Goal: Task Accomplishment & Management: Complete application form

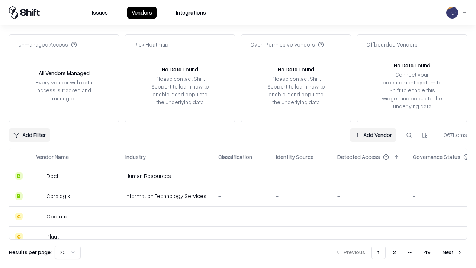
click at [373, 135] on link "Add Vendor" at bounding box center [373, 134] width 47 height 13
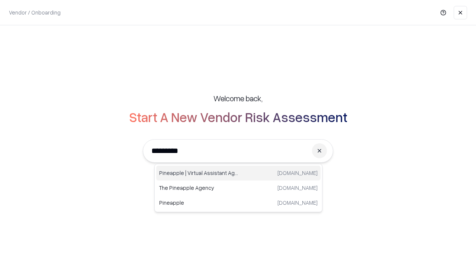
click at [239, 173] on div "Pineapple | Virtual Assistant Agency trypineapple.com" at bounding box center [238, 173] width 165 height 15
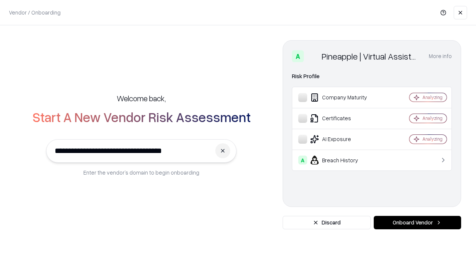
type input "**********"
click at [418, 223] on button "Onboard Vendor" at bounding box center [417, 222] width 87 height 13
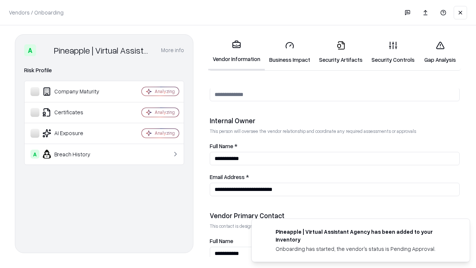
scroll to position [386, 0]
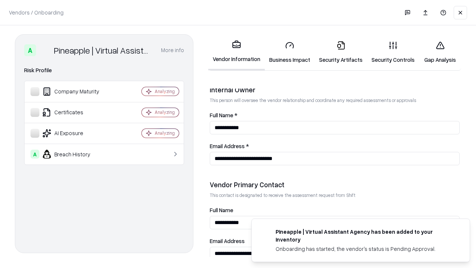
click at [290, 52] on link "Business Impact" at bounding box center [290, 52] width 50 height 35
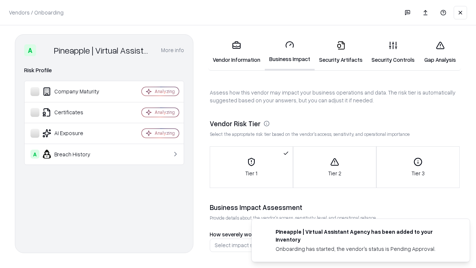
click at [341, 52] on link "Security Artifacts" at bounding box center [341, 52] width 52 height 35
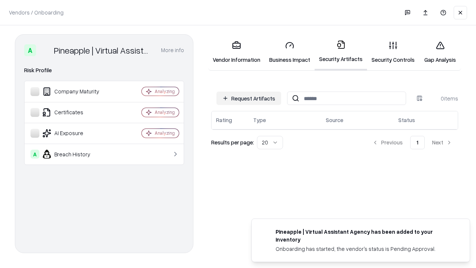
click at [249, 98] on button "Request Artifacts" at bounding box center [249, 98] width 65 height 13
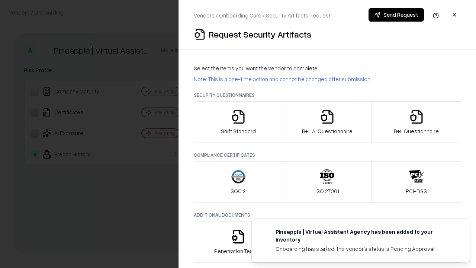
click at [238, 122] on icon "button" at bounding box center [238, 116] width 15 height 15
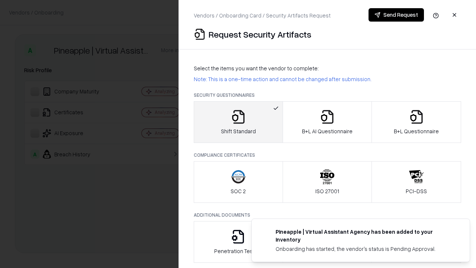
click at [396, 15] on button "Send Request" at bounding box center [396, 14] width 55 height 13
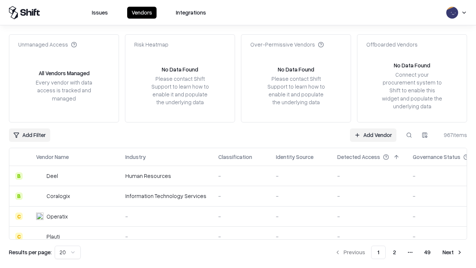
click at [409, 135] on button at bounding box center [409, 134] width 13 height 13
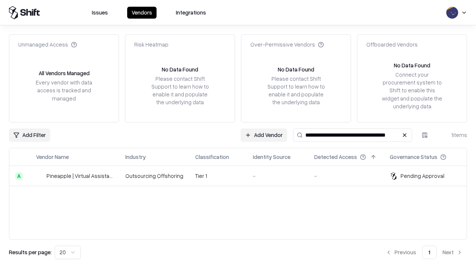
type input "**********"
click at [243, 176] on td "Tier 1" at bounding box center [218, 176] width 58 height 20
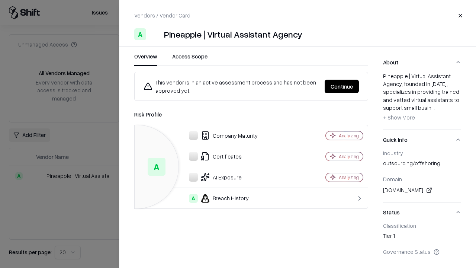
click at [342, 86] on button "Continue" at bounding box center [342, 86] width 34 height 13
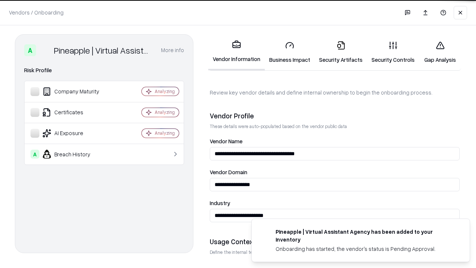
click at [341, 52] on link "Security Artifacts" at bounding box center [341, 52] width 52 height 35
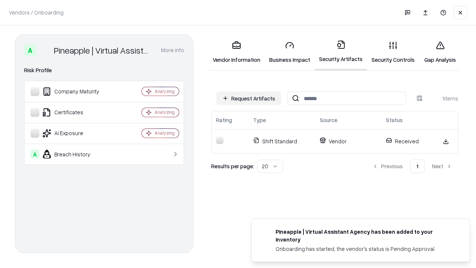
click at [440, 52] on link "Gap Analysis" at bounding box center [440, 52] width 42 height 35
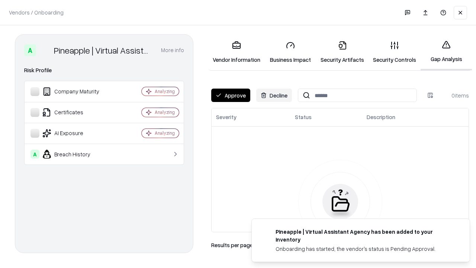
click at [231, 95] on button "Approve" at bounding box center [230, 95] width 39 height 13
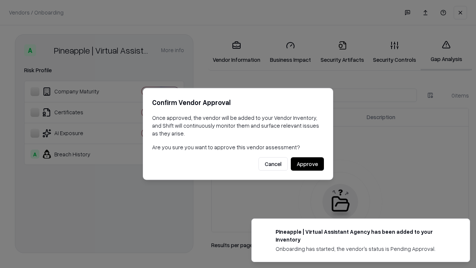
click at [307, 164] on button "Approve" at bounding box center [307, 163] width 33 height 13
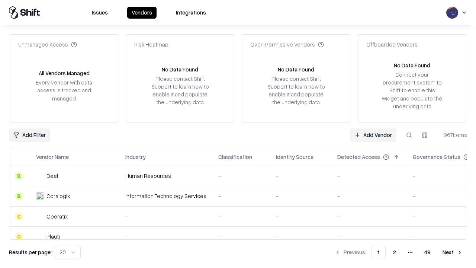
type input "**********"
click at [373, 135] on link "Add Vendor" at bounding box center [373, 134] width 47 height 13
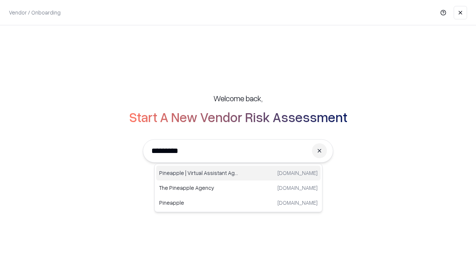
click at [239, 173] on div "Pineapple | Virtual Assistant Agency trypineapple.com" at bounding box center [238, 173] width 165 height 15
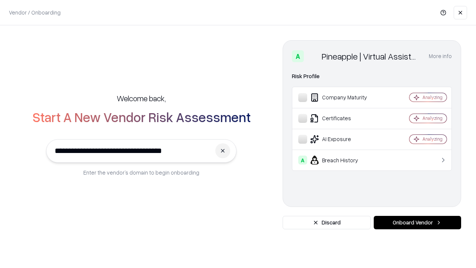
type input "**********"
click at [418, 223] on button "Onboard Vendor" at bounding box center [417, 222] width 87 height 13
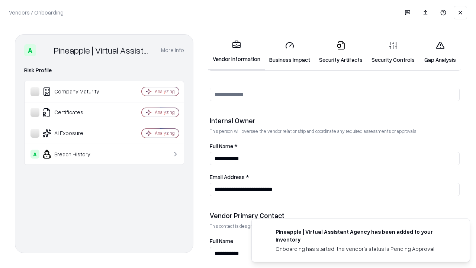
scroll to position [386, 0]
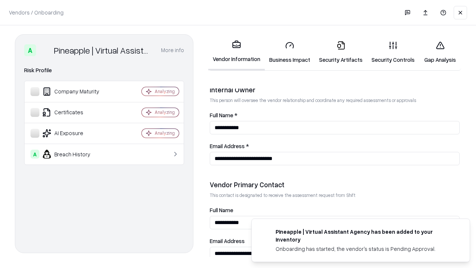
click at [440, 52] on link "Gap Analysis" at bounding box center [440, 52] width 42 height 35
